Goal: Task Accomplishment & Management: Manage account settings

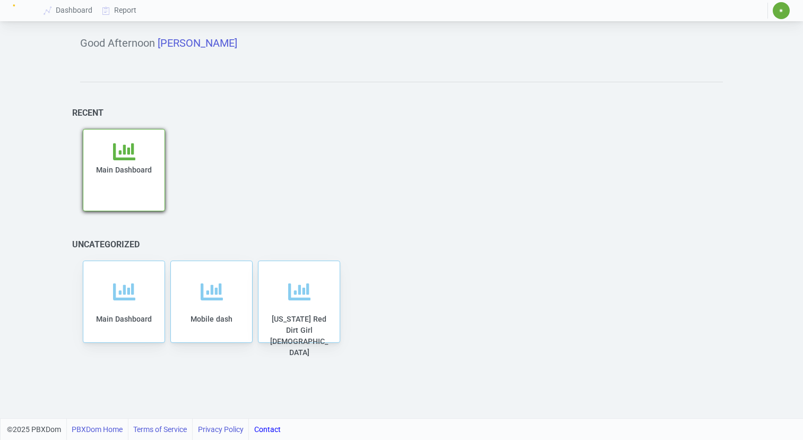
click at [133, 169] on span "Main Dashboard" at bounding box center [124, 170] width 56 height 8
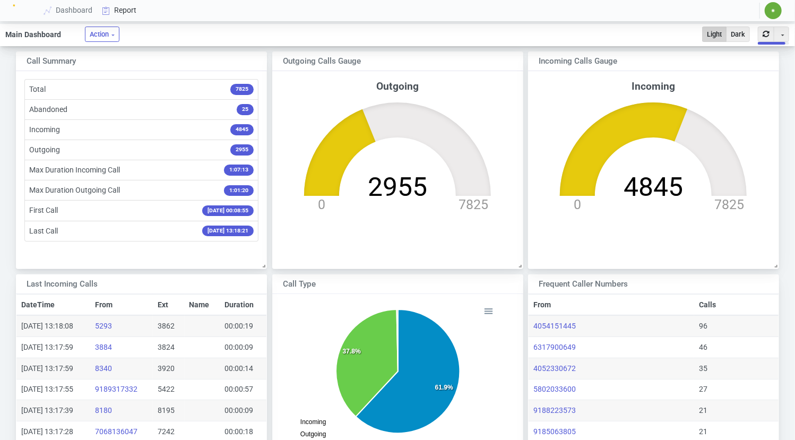
click at [125, 9] on link "Report" at bounding box center [120, 11] width 44 height 20
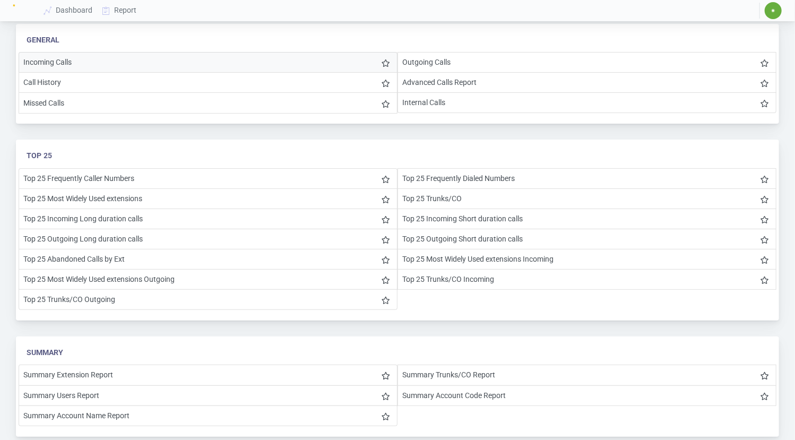
click at [82, 63] on li "Incoming Calls" at bounding box center [208, 62] width 379 height 21
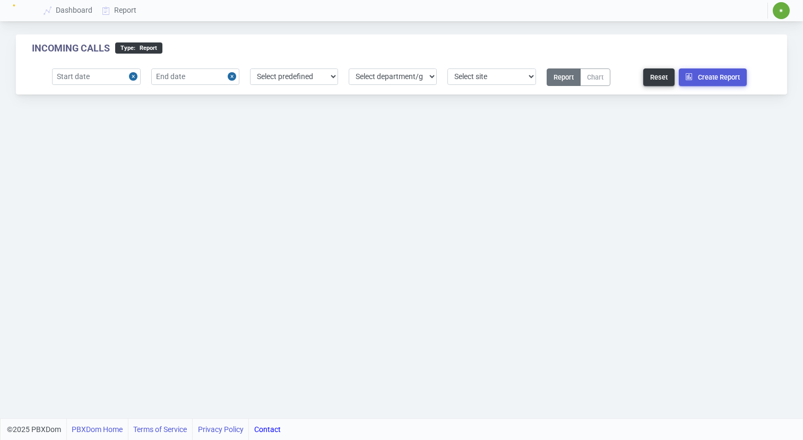
click at [132, 74] on button "Close" at bounding box center [135, 76] width 12 height 16
click at [118, 73] on input "text" at bounding box center [96, 76] width 88 height 16
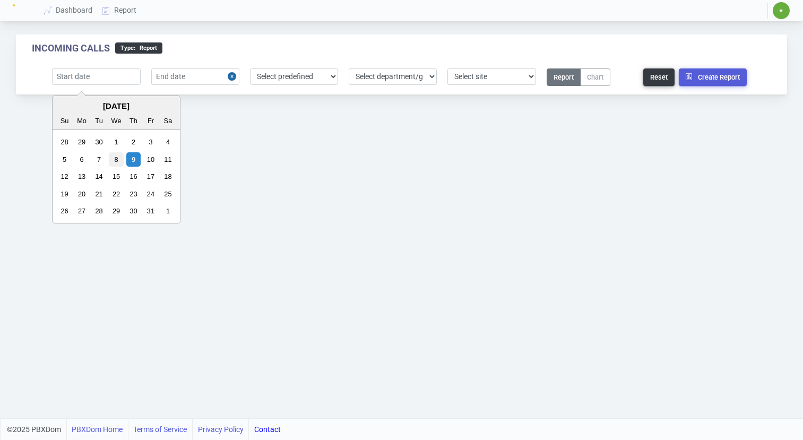
click at [113, 158] on div "8" at bounding box center [116, 159] width 14 height 14
type input "[DATE]"
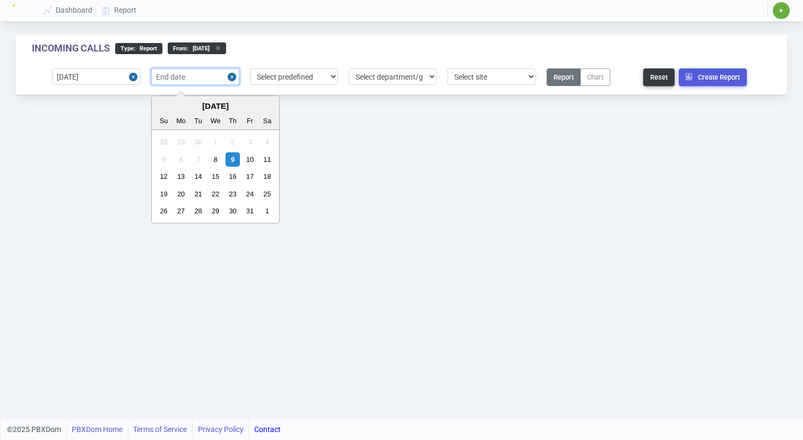
click at [218, 74] on input "text" at bounding box center [195, 76] width 88 height 16
click at [230, 157] on div "9" at bounding box center [233, 159] width 14 height 14
type input "[DATE]"
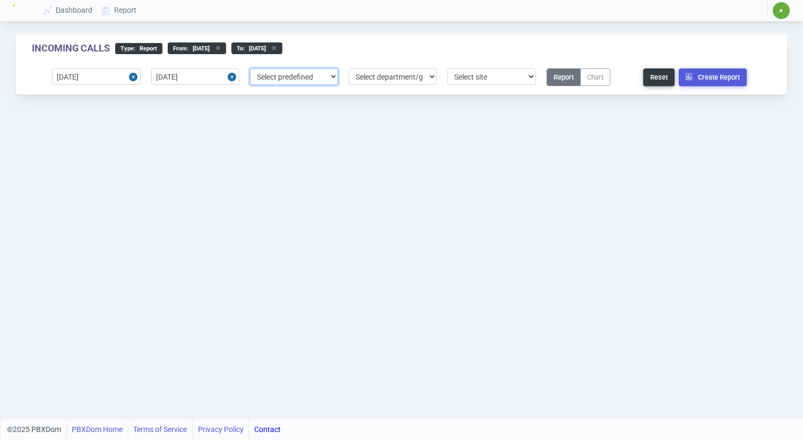
click at [333, 76] on select "Select predefined [DATE] [DATE] Current Year Current Month Current Week Previou…" at bounding box center [294, 76] width 88 height 16
click at [433, 74] on select "Select department/group exceptionExtension WhiteListExtension Untitled Group Un…" at bounding box center [393, 76] width 88 height 16
click at [432, 76] on select "Select department/group exceptionExtension WhiteListExtension Untitled Group Un…" at bounding box center [393, 76] width 88 height 16
click at [349, 68] on select "Select department/group exceptionExtension WhiteListExtension Untitled Group Un…" at bounding box center [393, 76] width 88 height 16
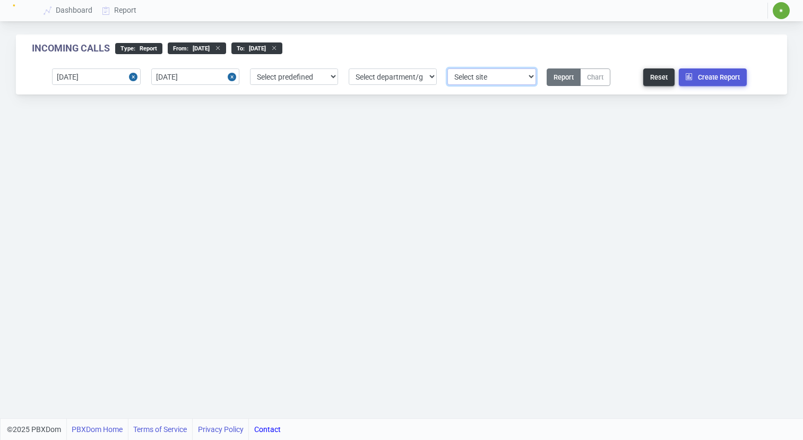
click at [530, 76] on select "Select site 1" at bounding box center [492, 76] width 88 height 16
select select "1"
click at [448, 68] on select "Select site 1" at bounding box center [492, 76] width 88 height 16
click at [429, 75] on select "Select department/group exceptionExtension WhiteListExtension Untitled Group Un…" at bounding box center [393, 76] width 88 height 16
click at [434, 74] on select "Select department/group exceptionExtension WhiteListExtension Untitled Group Un…" at bounding box center [393, 76] width 88 height 16
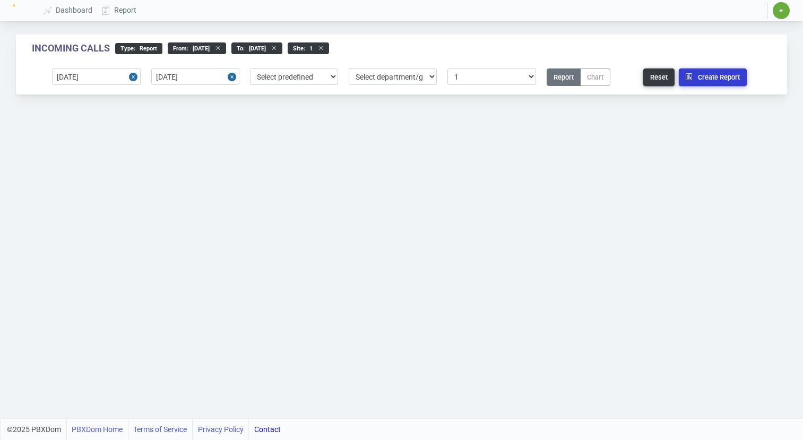
click at [713, 79] on button "Create Report" at bounding box center [713, 77] width 68 height 18
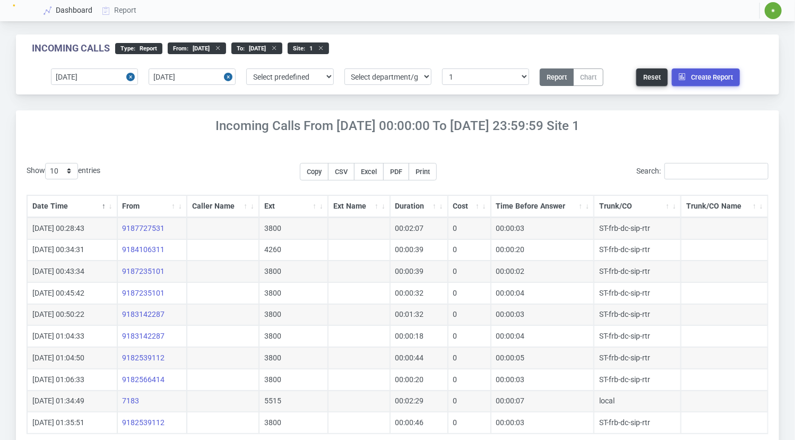
click at [66, 9] on link "Dashboard" at bounding box center [68, 11] width 58 height 20
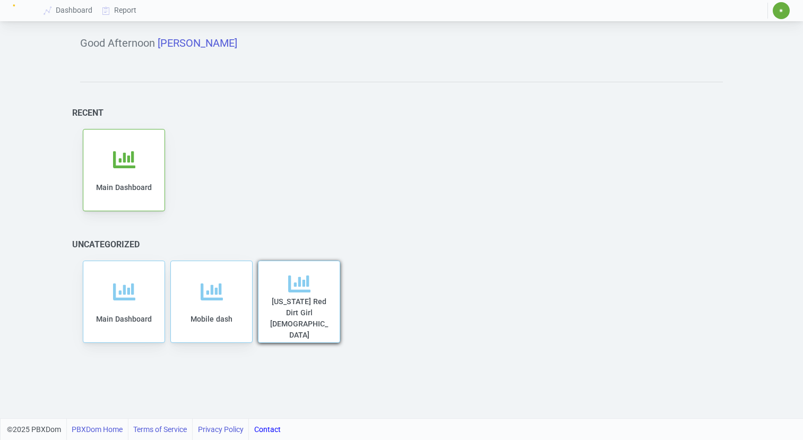
click at [309, 312] on span "[US_STATE] Red Dirt Girl [DEMOGRAPHIC_DATA]" at bounding box center [299, 318] width 58 height 42
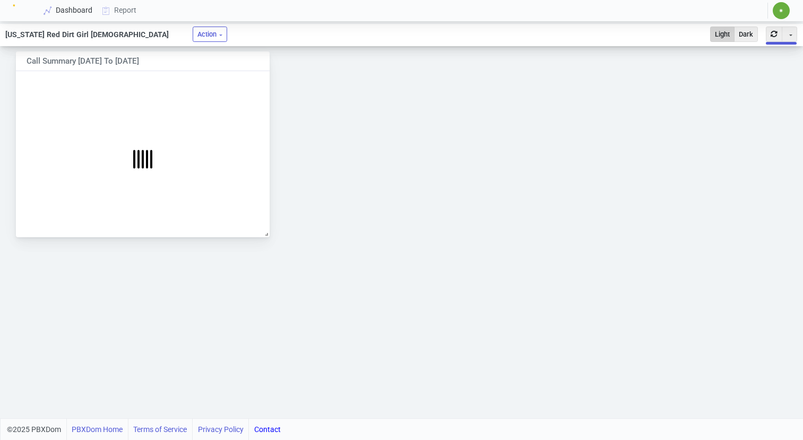
click at [63, 12] on link "Dashboard" at bounding box center [68, 11] width 58 height 20
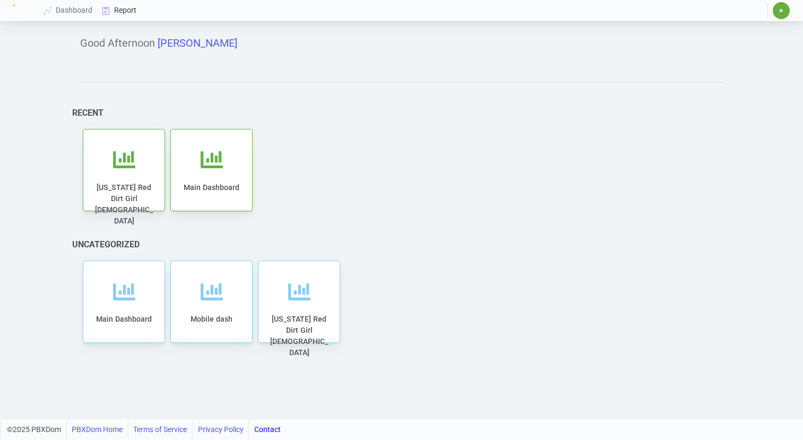
click at [122, 9] on link "Report" at bounding box center [120, 11] width 44 height 20
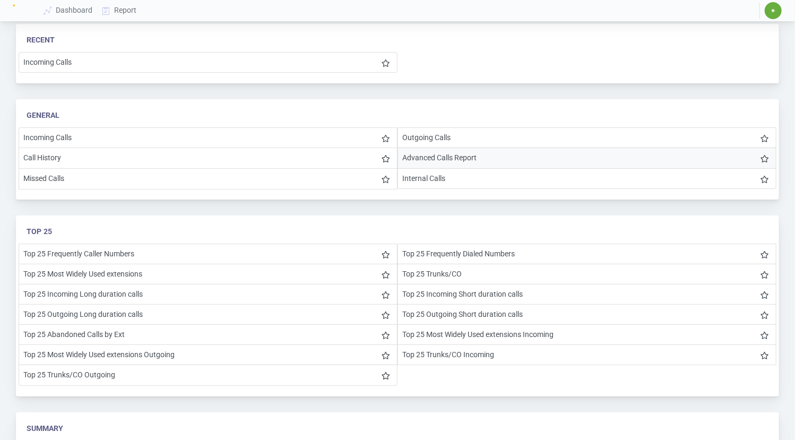
click at [421, 157] on li "Advanced Calls Report" at bounding box center [587, 158] width 379 height 21
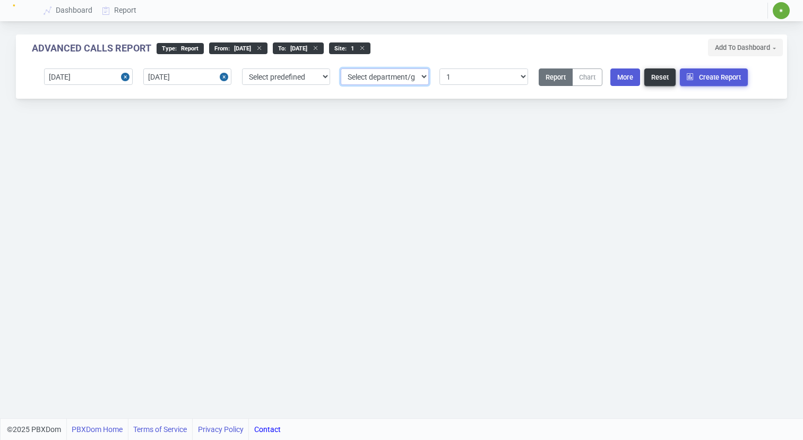
click at [422, 75] on select "Select department/group exceptionExtension WhiteListExtension Untitled Group Un…" at bounding box center [385, 76] width 88 height 16
click at [371, 48] on div "site : 1" at bounding box center [349, 48] width 41 height 12
click at [365, 48] on icon at bounding box center [359, 48] width 11 height 6
select select "0"
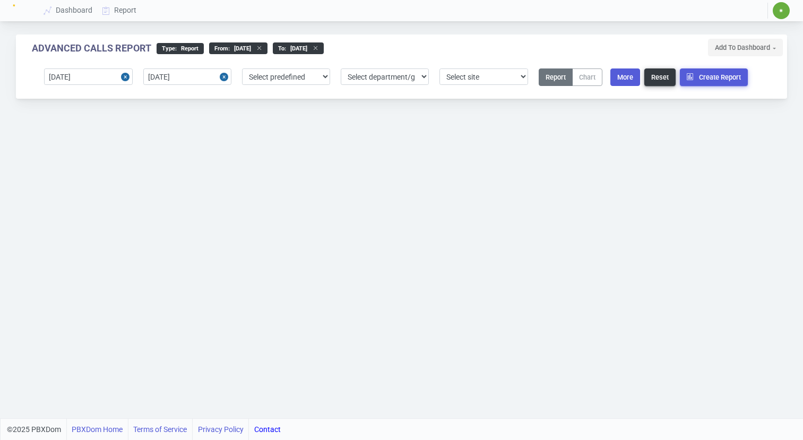
click at [319, 47] on icon at bounding box center [312, 48] width 11 height 6
click at [262, 48] on icon at bounding box center [256, 48] width 11 height 6
click at [661, 76] on button "Reset" at bounding box center [660, 77] width 31 height 18
drag, startPoint x: 175, startPoint y: 45, endPoint x: 178, endPoint y: 51, distance: 6.7
click at [175, 47] on div "type : Report" at bounding box center [180, 47] width 47 height 11
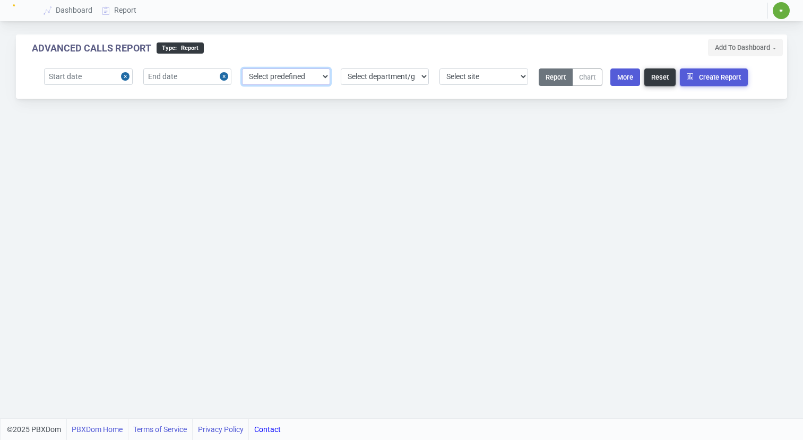
click at [324, 76] on select "Select predefined [DATE] [DATE] Current Year Current Month Current Week Previou…" at bounding box center [286, 76] width 88 height 16
click at [413, 73] on select "Select department/group exceptionExtension WhiteListExtension Untitled Group Un…" at bounding box center [385, 76] width 88 height 16
select select "1"
click at [341, 68] on select "Select department/group exceptionExtension WhiteListExtension Untitled Group Un…" at bounding box center [385, 76] width 88 height 16
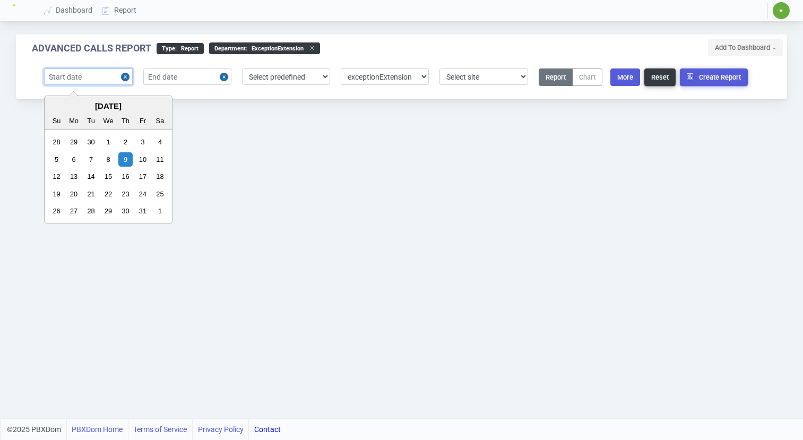
click at [85, 76] on input "text" at bounding box center [88, 76] width 88 height 16
click at [126, 158] on div "9" at bounding box center [125, 159] width 14 height 14
type input "[DATE]"
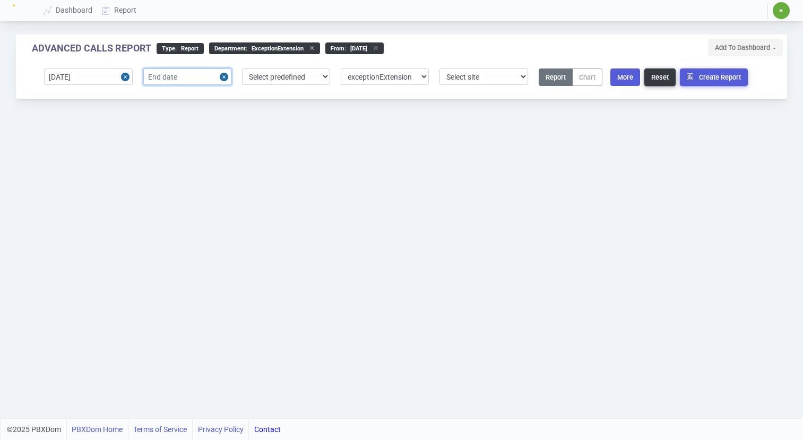
click at [180, 72] on input "text" at bounding box center [187, 76] width 88 height 16
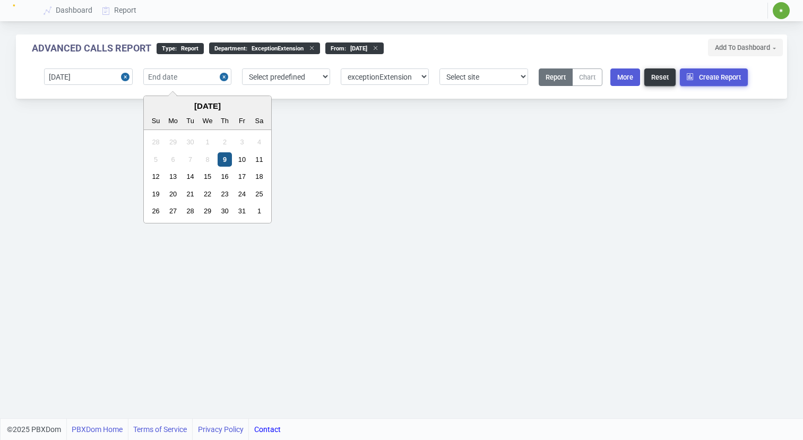
click at [225, 153] on div "9" at bounding box center [225, 159] width 14 height 14
type input "[DATE]"
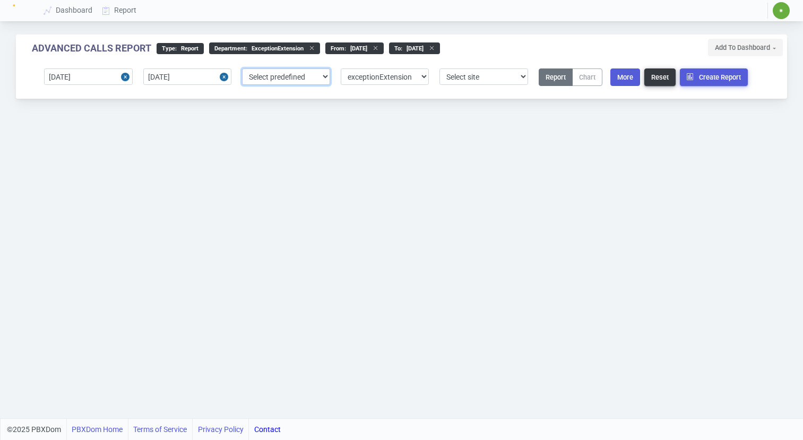
click at [323, 71] on select "Select predefined [DATE] [DATE] Current Year Current Month Current Week Previou…" at bounding box center [286, 76] width 88 height 16
select select "0"
click at [242, 68] on select "Select predefined [DATE] [DATE] Current Year Current Month Current Week Previou…" at bounding box center [286, 76] width 88 height 16
click at [520, 74] on select "Select site 1" at bounding box center [484, 76] width 88 height 16
select select "1"
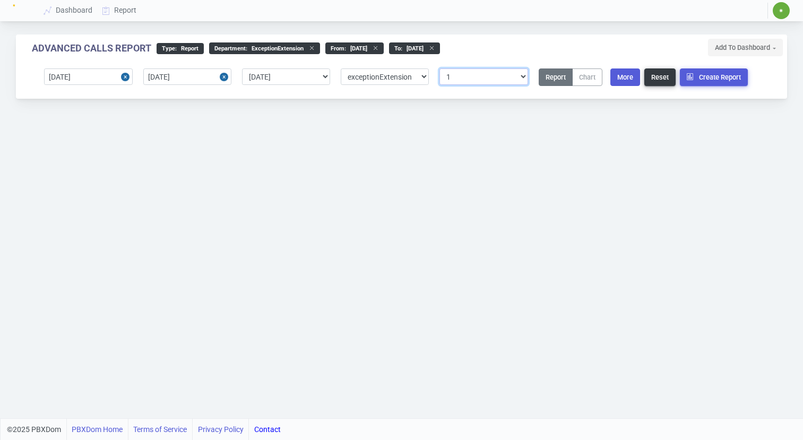
click at [440, 68] on select "Select site 1" at bounding box center [484, 76] width 88 height 16
click at [703, 74] on button "Create Report" at bounding box center [714, 77] width 68 height 18
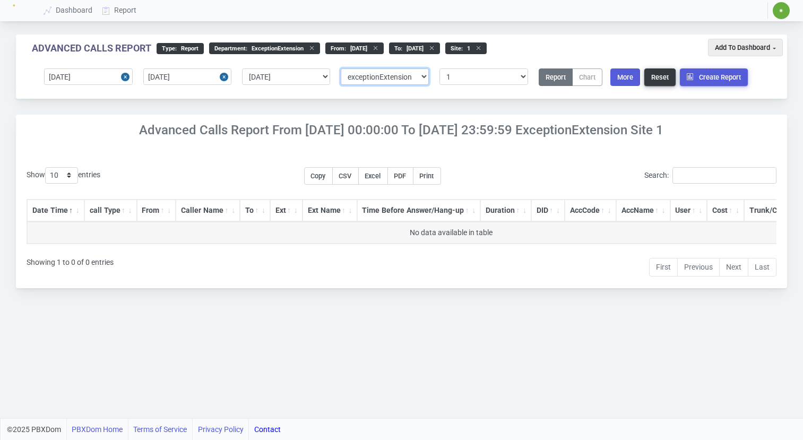
click at [425, 74] on select "Select department/group exceptionExtension WhiteListExtension Untitled Group Un…" at bounding box center [385, 76] width 88 height 16
click at [341, 68] on select "Select department/group exceptionExtension WhiteListExtension Untitled Group Un…" at bounding box center [385, 76] width 88 height 16
click at [721, 76] on button "Create Report" at bounding box center [714, 77] width 68 height 18
click at [427, 76] on select "Select department/group exceptionExtension WhiteListExtension Untitled Group Un…" at bounding box center [385, 76] width 88 height 16
click at [341, 68] on select "Select department/group exceptionExtension WhiteListExtension Untitled Group Un…" at bounding box center [385, 76] width 88 height 16
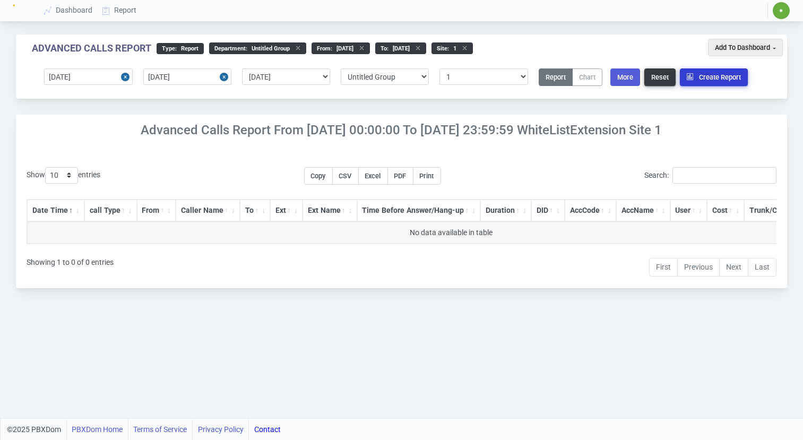
click at [723, 75] on button "Create Report" at bounding box center [714, 77] width 68 height 18
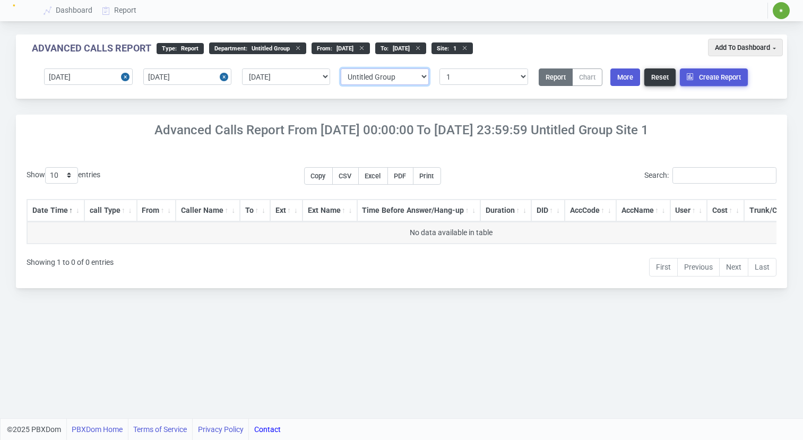
click at [422, 78] on select "Select department/group exceptionExtension WhiteListExtension Untitled Group Un…" at bounding box center [385, 76] width 88 height 16
select select "4"
click at [341, 68] on select "Select department/group exceptionExtension WhiteListExtension Untitled Group Un…" at bounding box center [385, 76] width 88 height 16
click at [721, 72] on button "Create Report" at bounding box center [714, 77] width 68 height 18
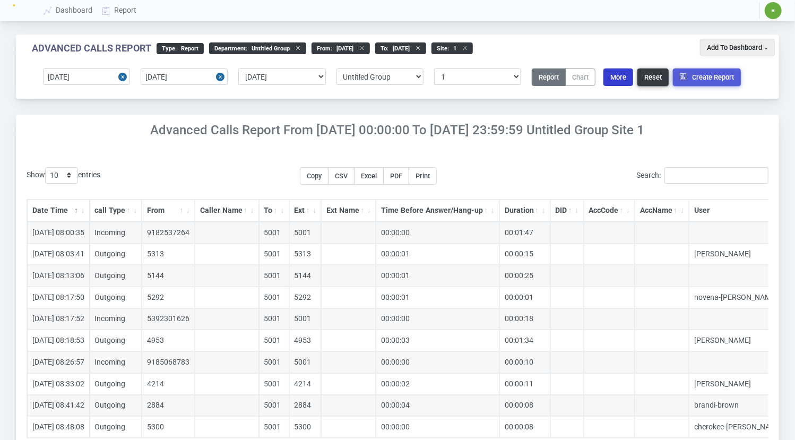
click at [616, 76] on button "More" at bounding box center [619, 77] width 30 height 18
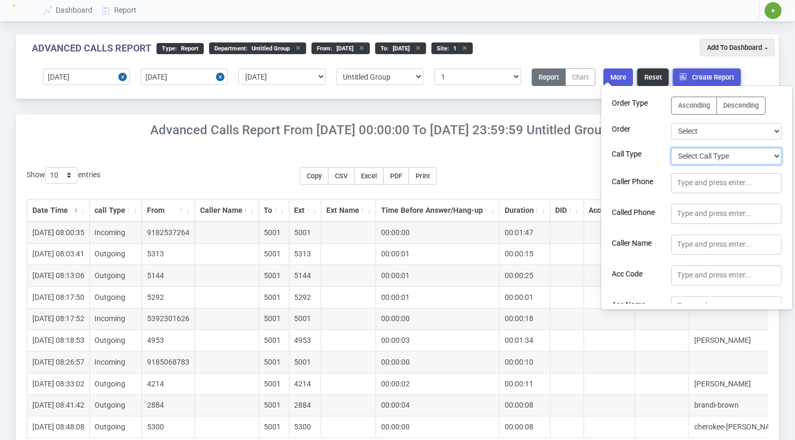
click at [776, 154] on select "Select Call Type Incoming Outgoing Internal Abandoned All" at bounding box center [727, 156] width 110 height 16
click at [704, 210] on div "Type and press enter..." at bounding box center [715, 213] width 74 height 11
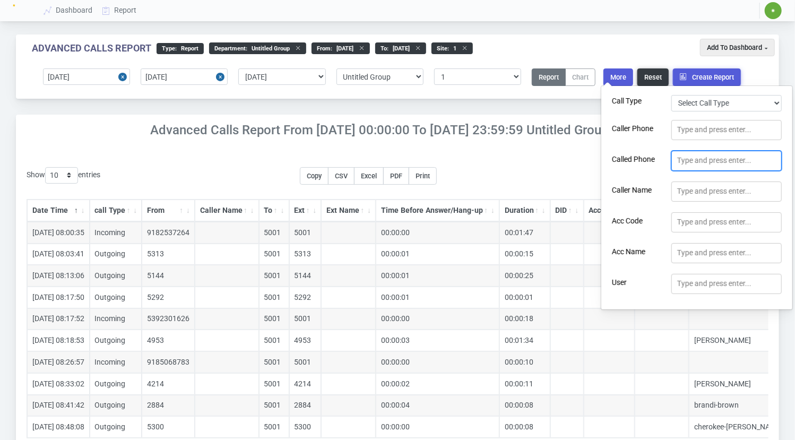
scroll to position [106, 0]
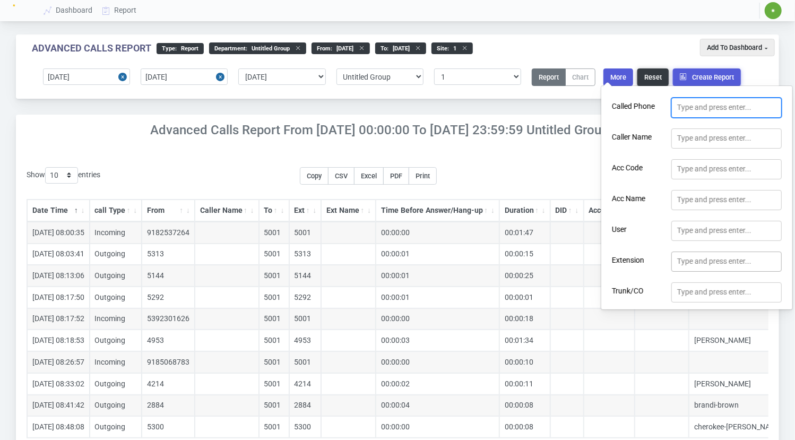
click at [732, 256] on div "Type and press enter..." at bounding box center [715, 261] width 74 height 11
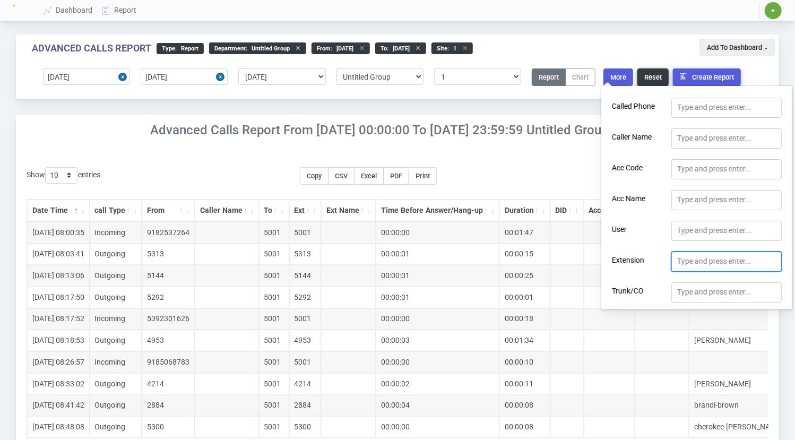
type input "6"
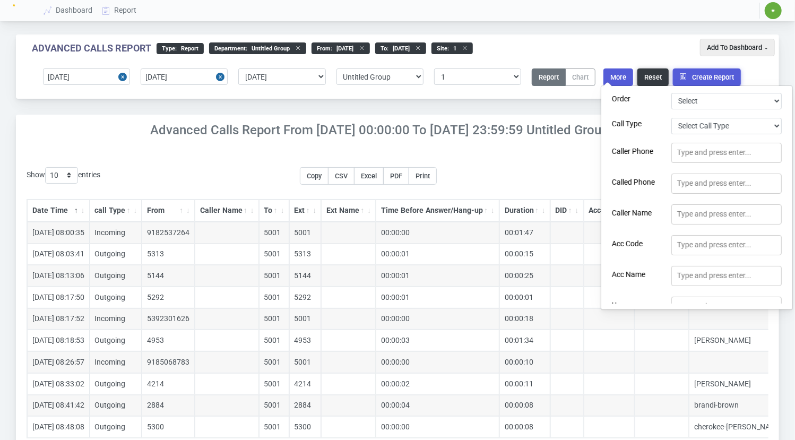
scroll to position [0, 0]
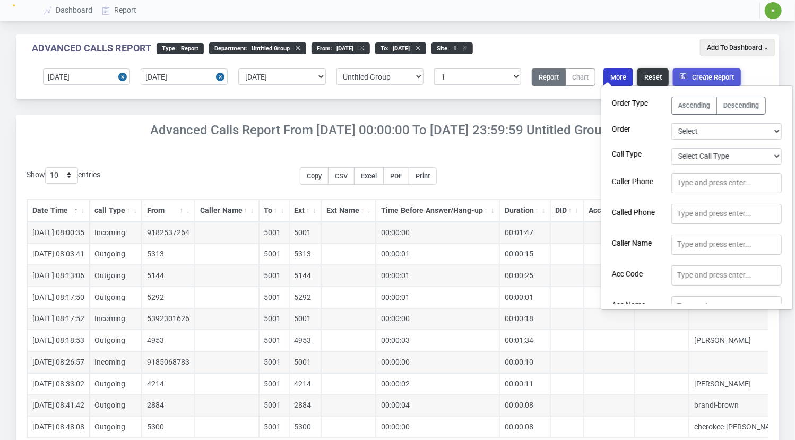
type input "5001"
click at [625, 78] on button "More" at bounding box center [619, 77] width 30 height 18
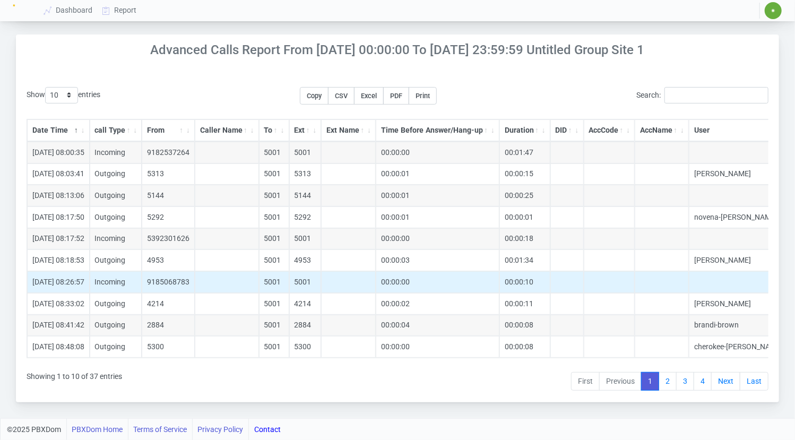
scroll to position [84, 0]
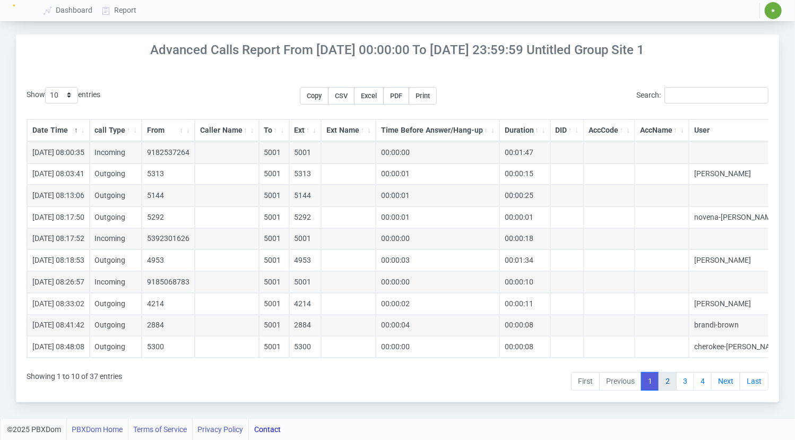
click at [666, 382] on link "2" at bounding box center [668, 381] width 18 height 19
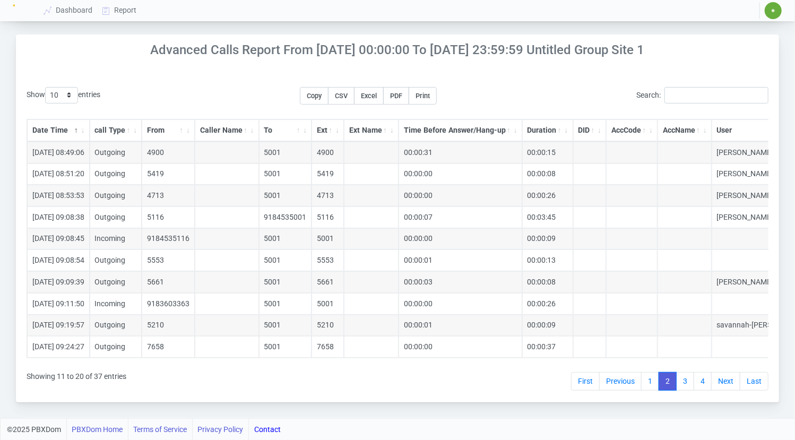
click at [666, 382] on link "2" at bounding box center [668, 381] width 18 height 19
click at [679, 380] on link "3" at bounding box center [685, 381] width 18 height 19
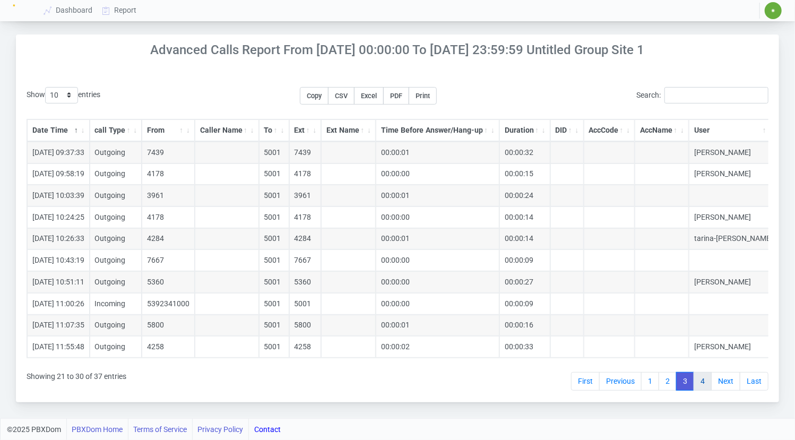
click at [700, 381] on link "4" at bounding box center [703, 381] width 18 height 19
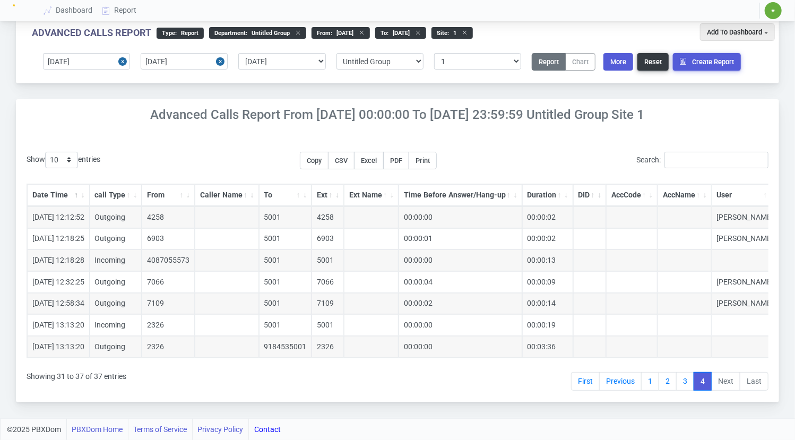
click at [733, 382] on li "Next" at bounding box center [726, 381] width 29 height 19
click at [723, 382] on li "Next" at bounding box center [726, 381] width 29 height 19
click at [727, 381] on li "Next" at bounding box center [726, 381] width 29 height 19
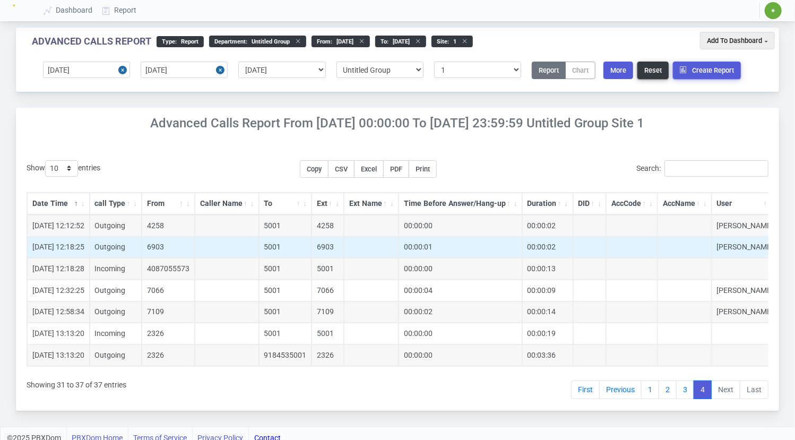
scroll to position [0, 0]
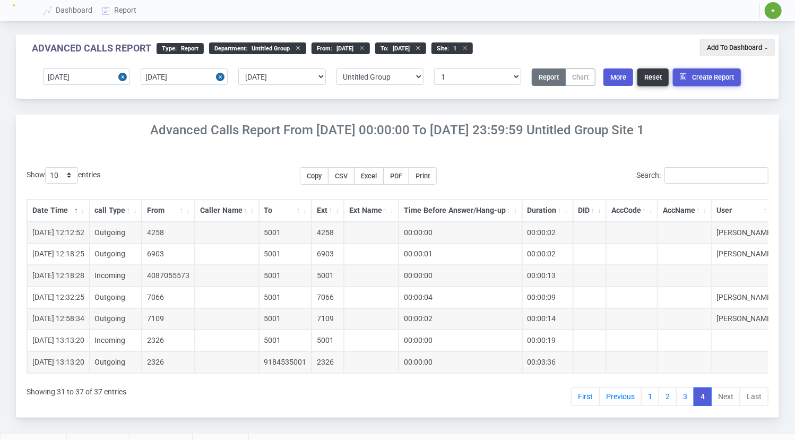
click at [193, 46] on span "Report" at bounding box center [188, 48] width 22 height 7
click at [651, 74] on button "Reset" at bounding box center [653, 77] width 31 height 18
select select
select select "0"
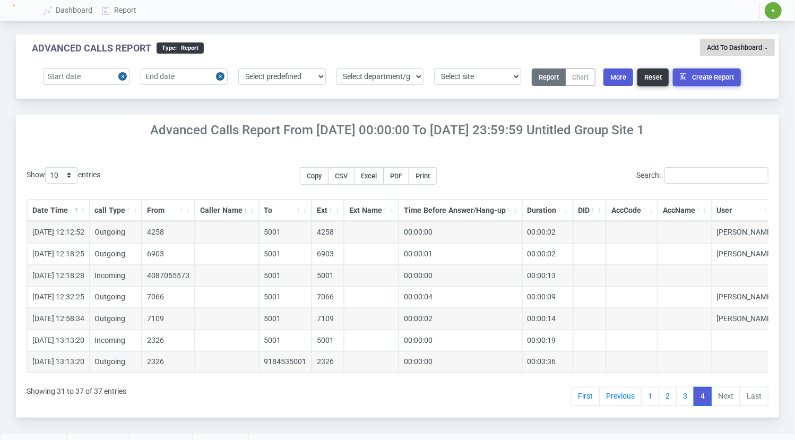
click at [765, 44] on button "Add To Dashboard" at bounding box center [737, 48] width 75 height 18
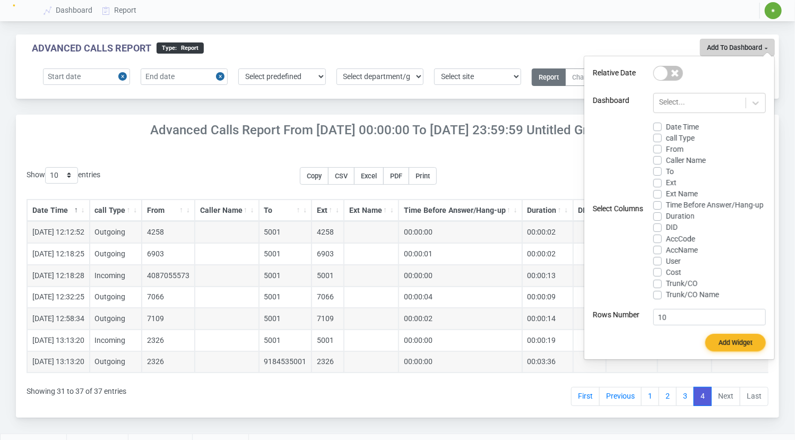
click at [641, 44] on div "Advanced Calls Report type : Report" at bounding box center [363, 48] width 663 height 12
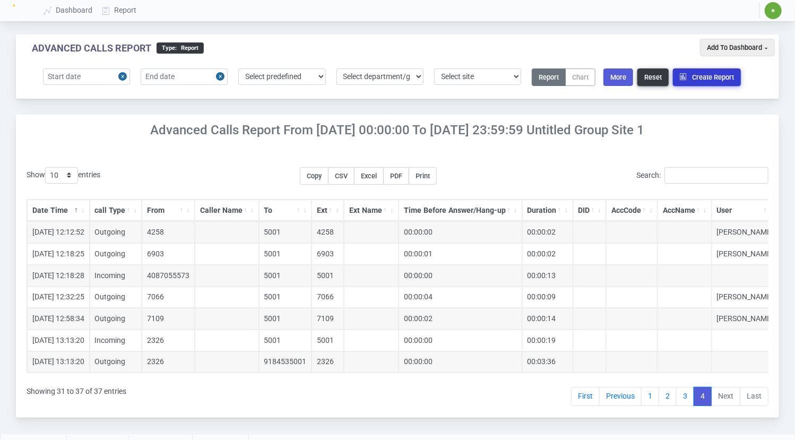
click at [716, 77] on button "Create Report" at bounding box center [707, 77] width 68 height 18
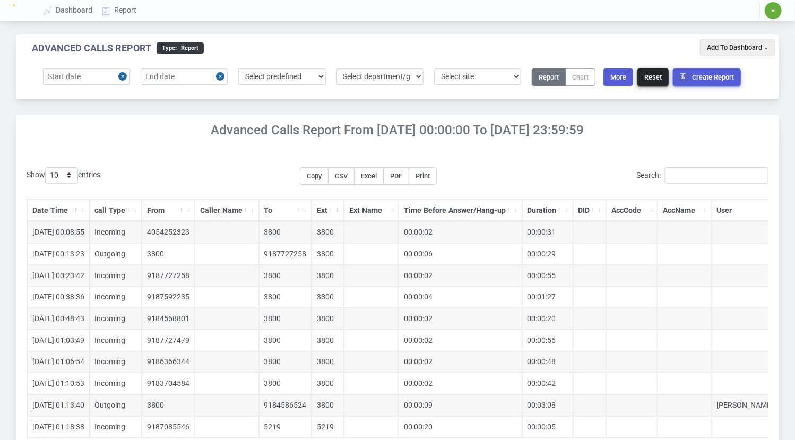
click at [643, 80] on button "Reset" at bounding box center [653, 77] width 31 height 18
click at [559, 81] on button "Report" at bounding box center [549, 77] width 34 height 18
click at [189, 46] on span "Report" at bounding box center [188, 48] width 22 height 7
click at [187, 46] on span "Report" at bounding box center [188, 48] width 22 height 7
click at [713, 74] on button "Create Report" at bounding box center [707, 77] width 68 height 18
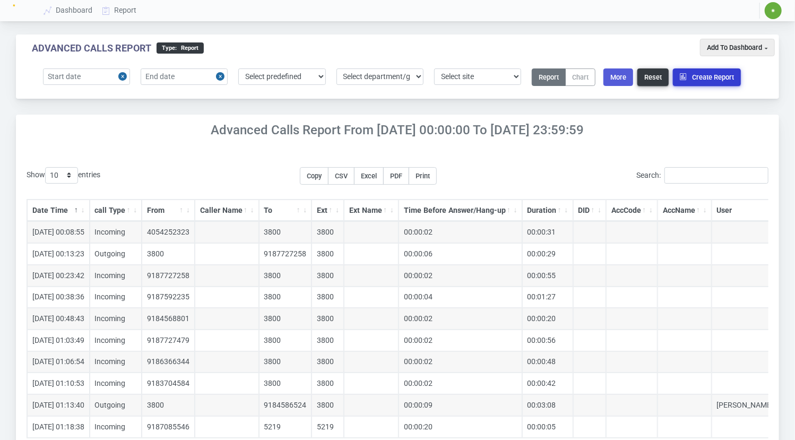
click at [701, 71] on button "Create Report" at bounding box center [707, 77] width 68 height 18
click at [685, 77] on icon "button" at bounding box center [686, 76] width 12 height 7
click at [651, 77] on button "Reset" at bounding box center [653, 77] width 31 height 18
click at [654, 75] on button "Reset" at bounding box center [653, 77] width 31 height 18
click at [623, 76] on button "More" at bounding box center [619, 77] width 30 height 18
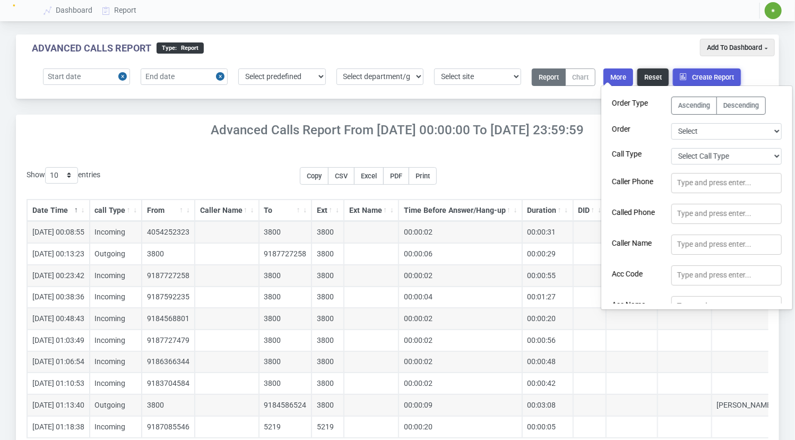
click at [185, 48] on span "Report" at bounding box center [188, 48] width 22 height 7
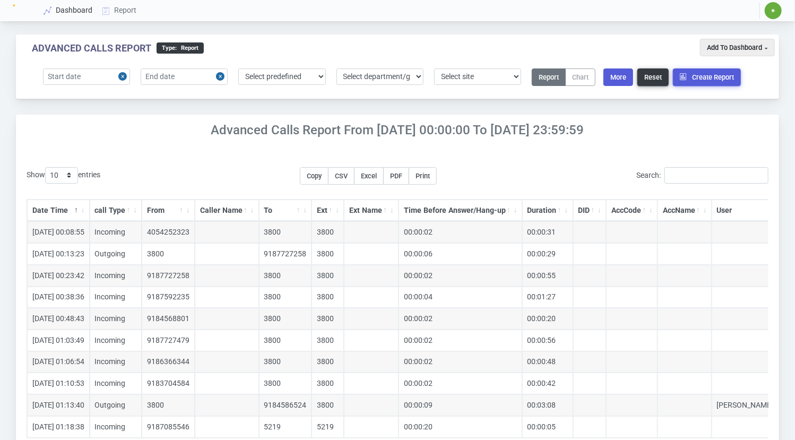
click at [74, 12] on link "Dashboard" at bounding box center [68, 11] width 58 height 20
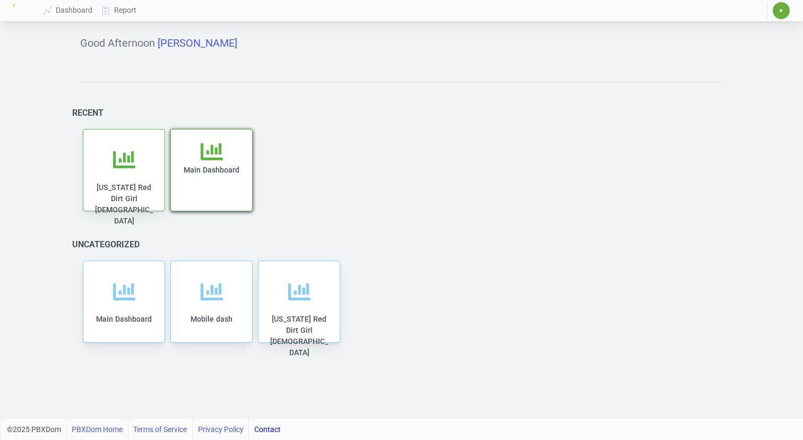
click at [208, 185] on div "Main Dashboard" at bounding box center [212, 176] width 60 height 71
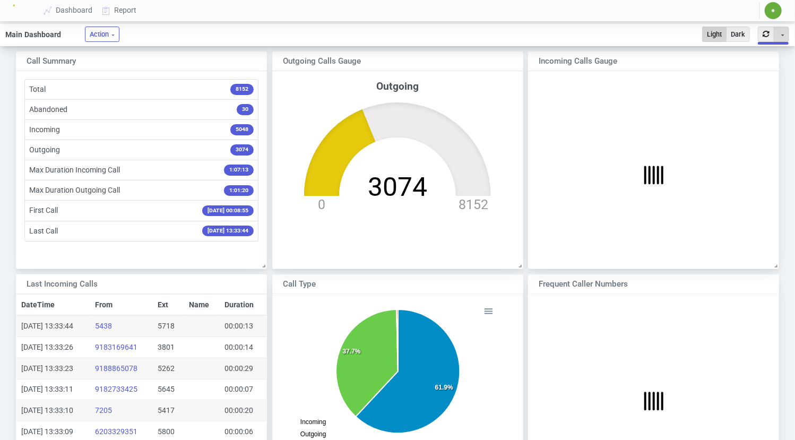
scroll to position [224, 498]
click at [785, 33] on button "Toggle Dropdown" at bounding box center [781, 34] width 15 height 15
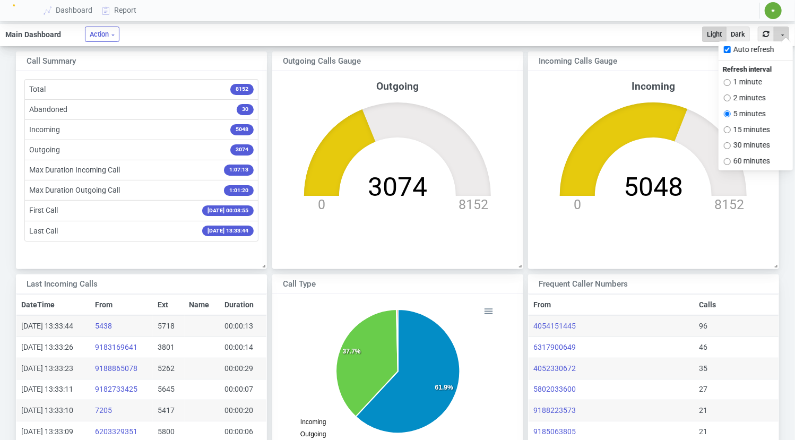
scroll to position [90, 215]
click at [782, 34] on button "Toggle Dropdown" at bounding box center [781, 34] width 15 height 15
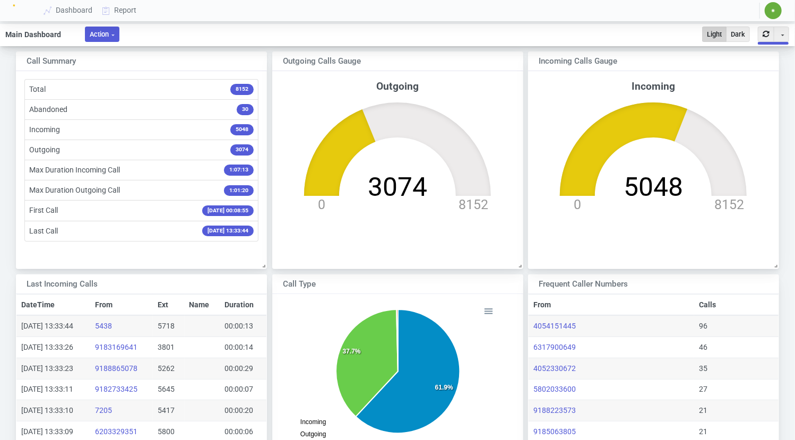
click at [113, 33] on button "Action" at bounding box center [102, 34] width 35 height 15
click at [770, 8] on span "✷" at bounding box center [773, 10] width 17 height 17
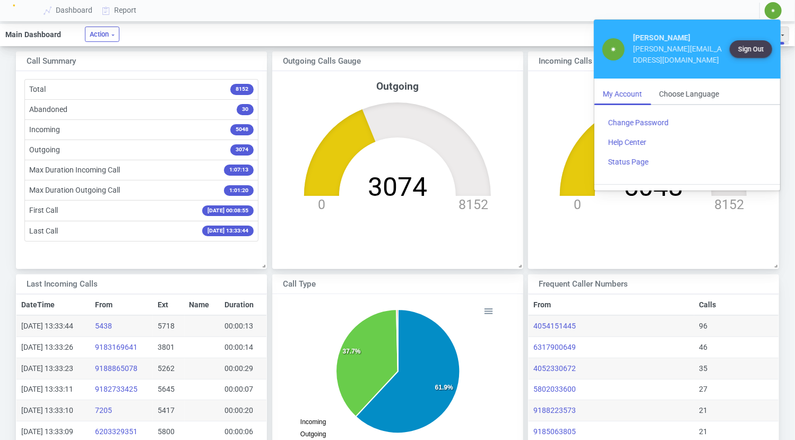
click at [611, 48] on span "✷" at bounding box center [614, 49] width 6 height 8
click at [613, 52] on span "✷" at bounding box center [614, 49] width 6 height 8
click at [624, 162] on link "Status Page" at bounding box center [687, 162] width 175 height 20
click at [620, 92] on div "My Account" at bounding box center [623, 94] width 56 height 20
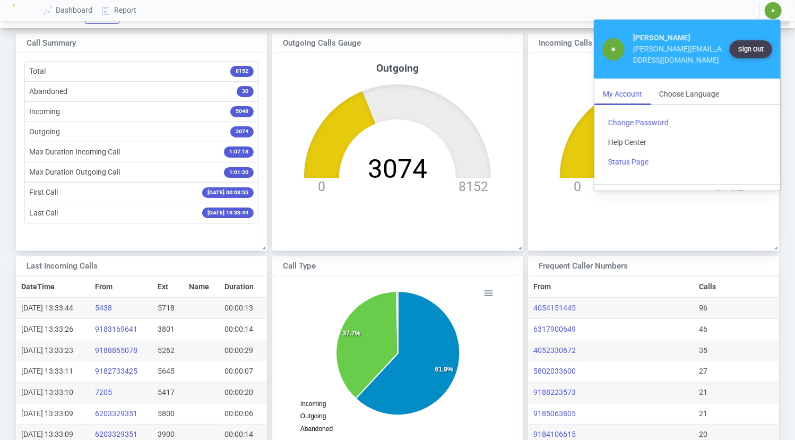
scroll to position [0, 0]
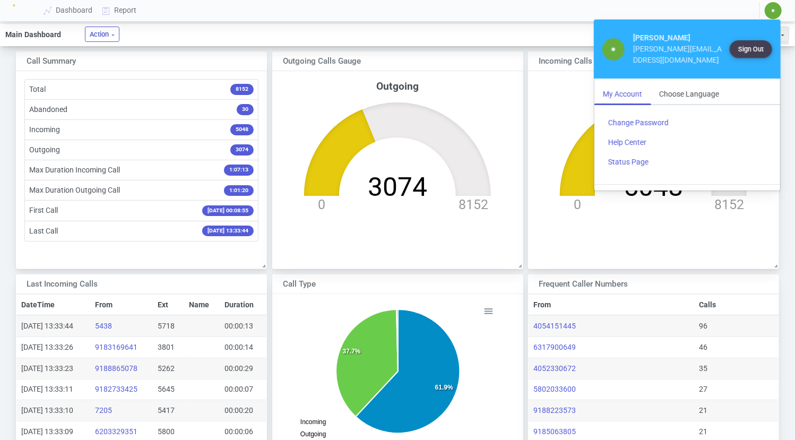
click at [619, 95] on div "My Account" at bounding box center [623, 94] width 56 height 20
drag, startPoint x: 619, startPoint y: 95, endPoint x: 592, endPoint y: 247, distance: 154.7
click at [592, 247] on div "Incoming 5048 0 8152" at bounding box center [653, 167] width 251 height 193
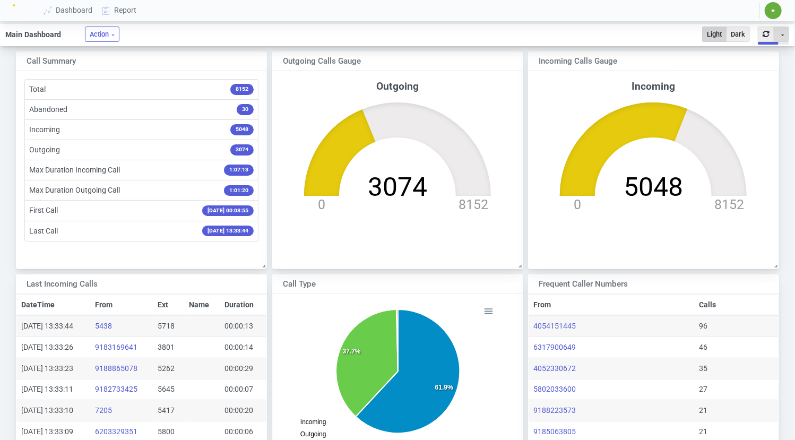
click at [782, 34] on button "Toggle Dropdown" at bounding box center [781, 34] width 15 height 15
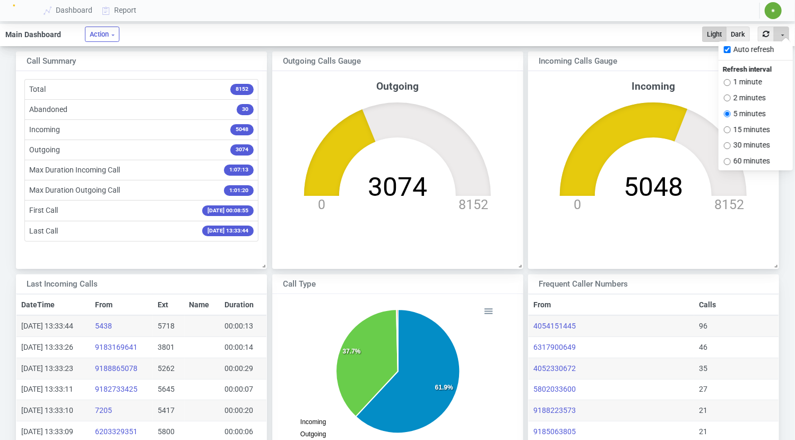
click at [770, 10] on span "✷" at bounding box center [773, 10] width 17 height 17
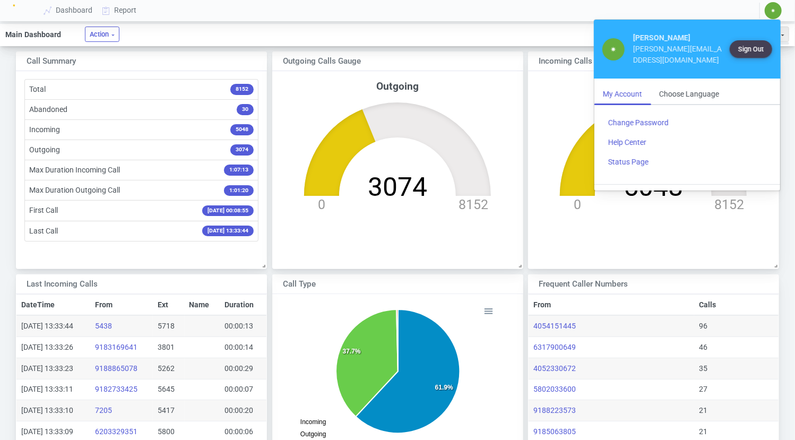
click at [616, 92] on div "My Account" at bounding box center [623, 94] width 56 height 20
click at [620, 141] on link "Help Center" at bounding box center [687, 143] width 175 height 20
click at [498, 52] on div "Outgoing Calls Gauge" at bounding box center [397, 62] width 251 height 20
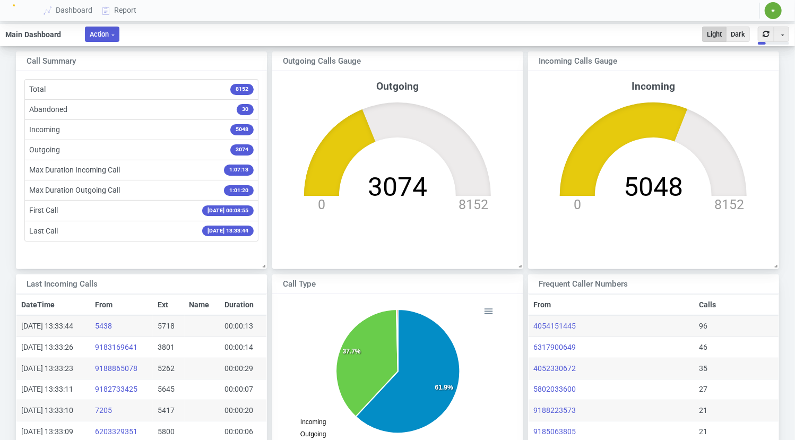
click at [113, 31] on button "Action" at bounding box center [102, 34] width 35 height 15
click at [174, 36] on ul "Main Dashboard Action Fullscreen Light Dark Toggle Dropdown Auto refresh Refres…" at bounding box center [397, 35] width 795 height 22
click at [771, 6] on span "✷" at bounding box center [773, 10] width 17 height 17
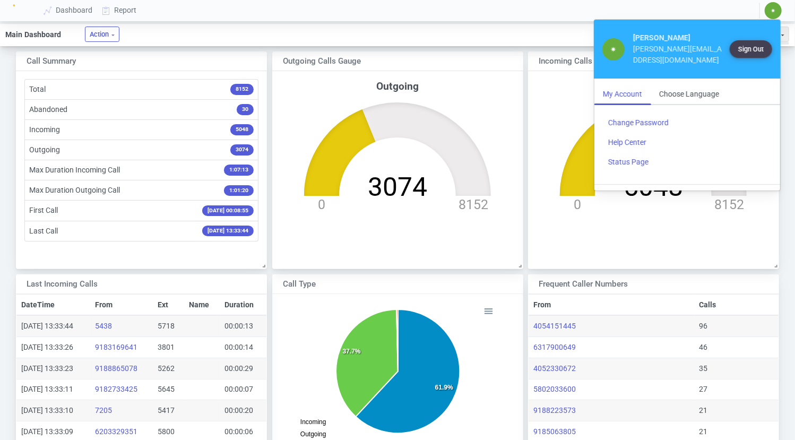
click at [614, 46] on span "✷" at bounding box center [614, 49] width 6 height 8
click at [699, 4] on div "Dashboard Report ✷ ✷ [PERSON_NAME] [PERSON_NAME][EMAIL_ADDRESS][DOMAIN_NAME] Si…" at bounding box center [411, 10] width 769 height 21
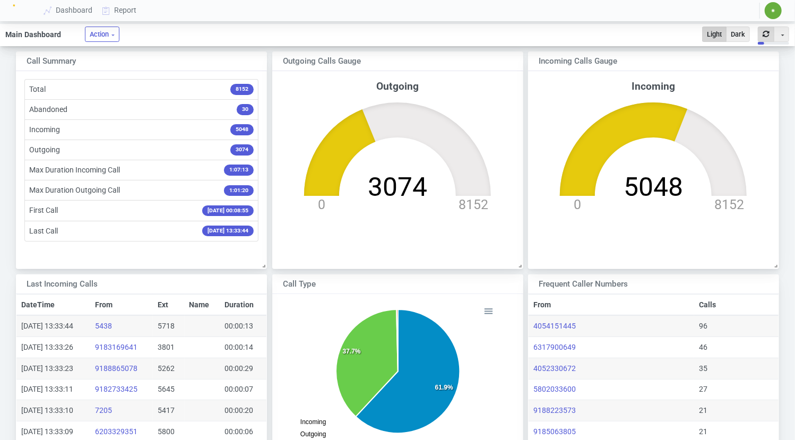
click at [763, 37] on button "button" at bounding box center [766, 34] width 16 height 15
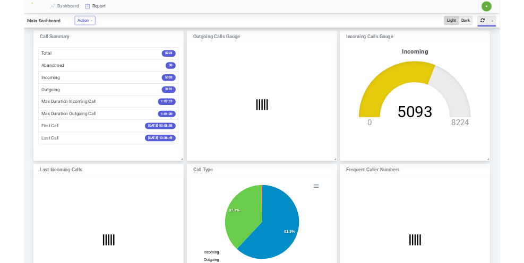
scroll to position [176, 267]
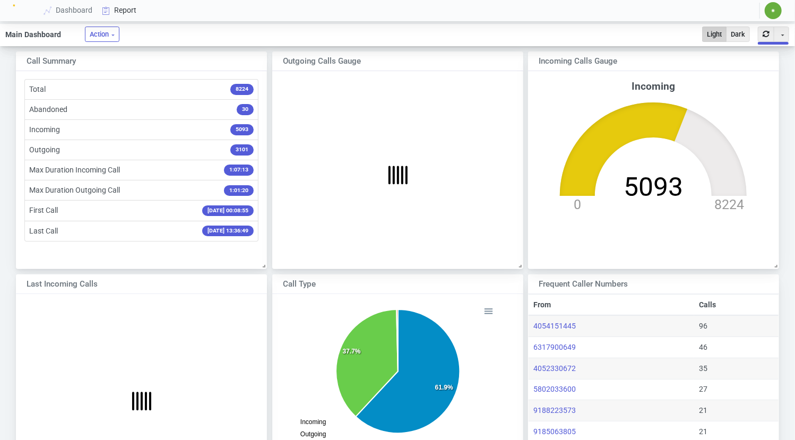
click at [122, 9] on link "Report" at bounding box center [120, 11] width 44 height 20
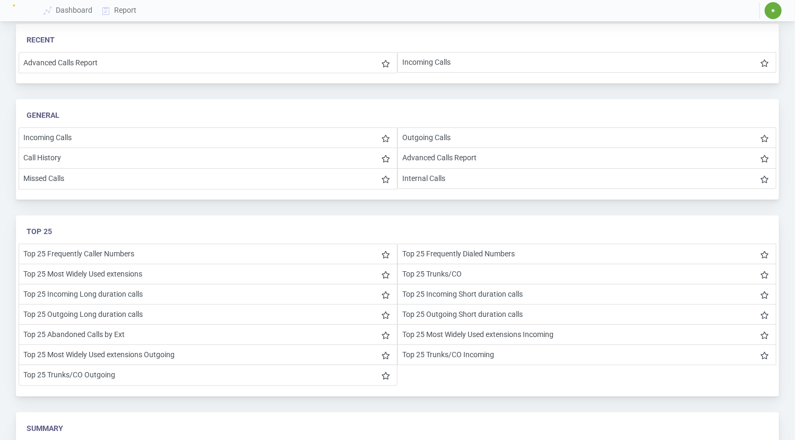
click at [768, 11] on span "✷" at bounding box center [773, 10] width 17 height 17
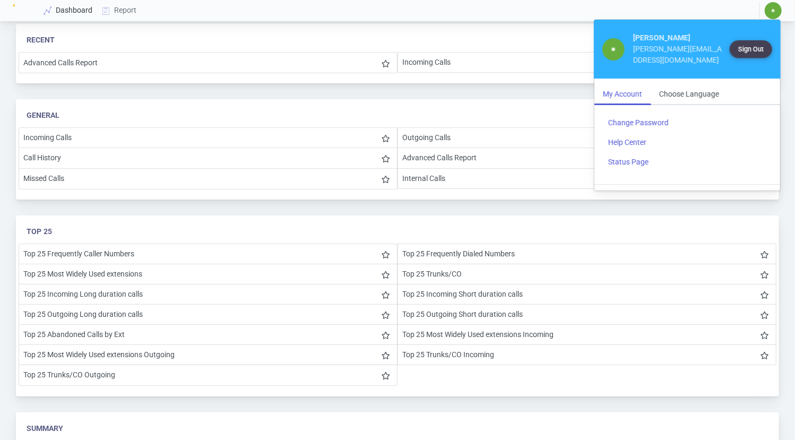
click at [74, 11] on link "Dashboard" at bounding box center [68, 11] width 58 height 20
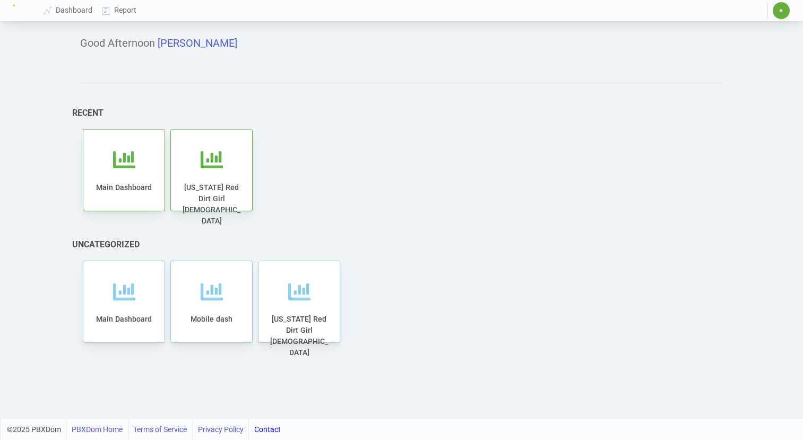
click at [783, 10] on span "✷" at bounding box center [781, 10] width 5 height 6
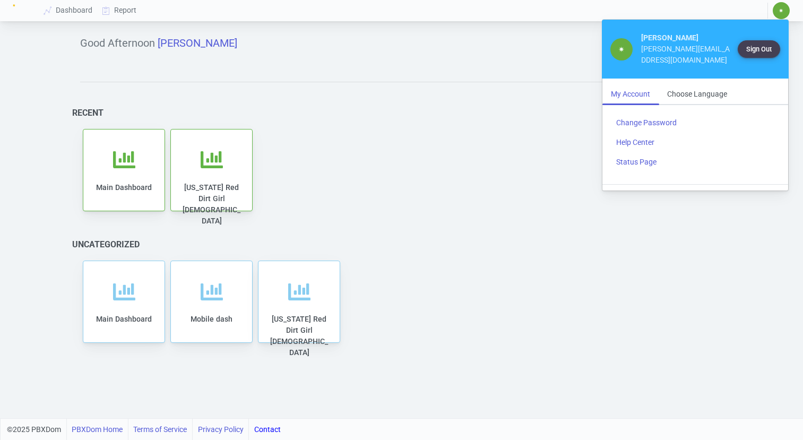
click at [633, 92] on div "My Account" at bounding box center [631, 94] width 56 height 20
click at [708, 92] on div "Choose Language" at bounding box center [697, 94] width 77 height 20
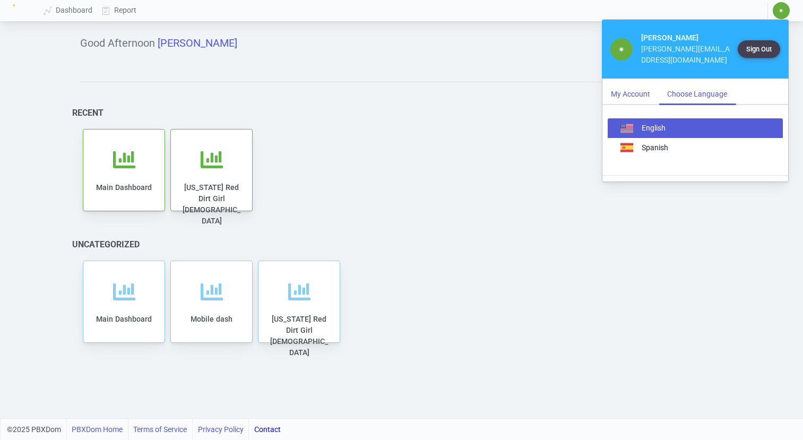
click at [617, 88] on div "My Account" at bounding box center [631, 94] width 56 height 20
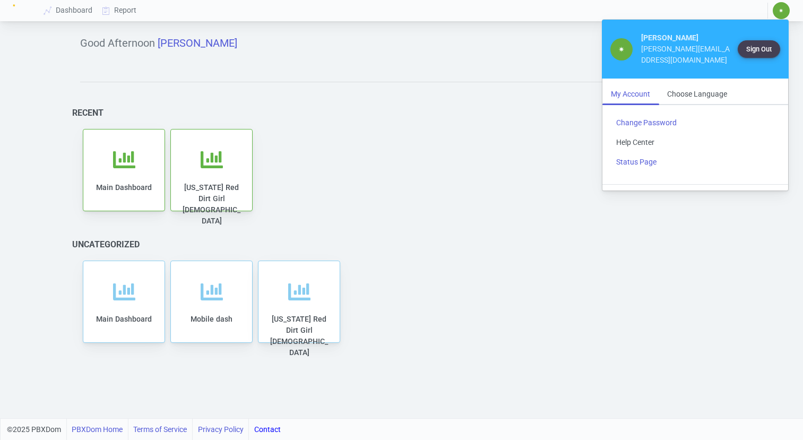
click at [624, 144] on link "Help Center" at bounding box center [695, 143] width 175 height 20
click at [621, 86] on div "My Account" at bounding box center [631, 94] width 56 height 20
click at [496, 82] on div "Good Afternoon [PERSON_NAME] Recent Main Dashboard [US_STATE] Red Dirt Girl [DE…" at bounding box center [401, 221] width 675 height 395
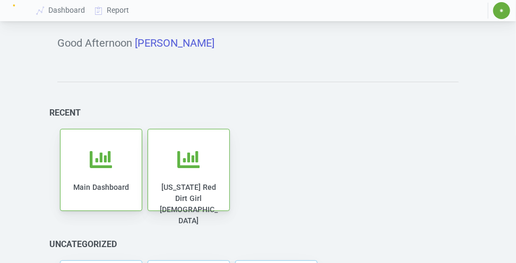
click at [498, 13] on span "✷" at bounding box center [501, 10] width 17 height 17
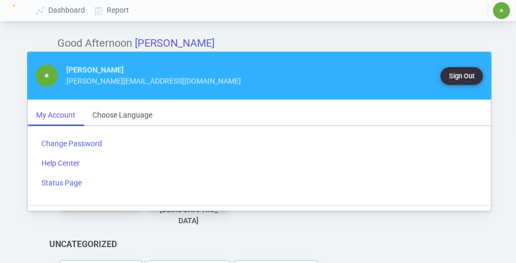
click at [462, 72] on button "Sign Out" at bounding box center [461, 76] width 42 height 18
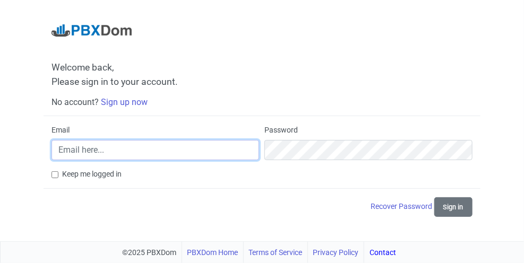
type input "[PERSON_NAME][EMAIL_ADDRESS][DOMAIN_NAME]"
